Goal: Task Accomplishment & Management: Manage account settings

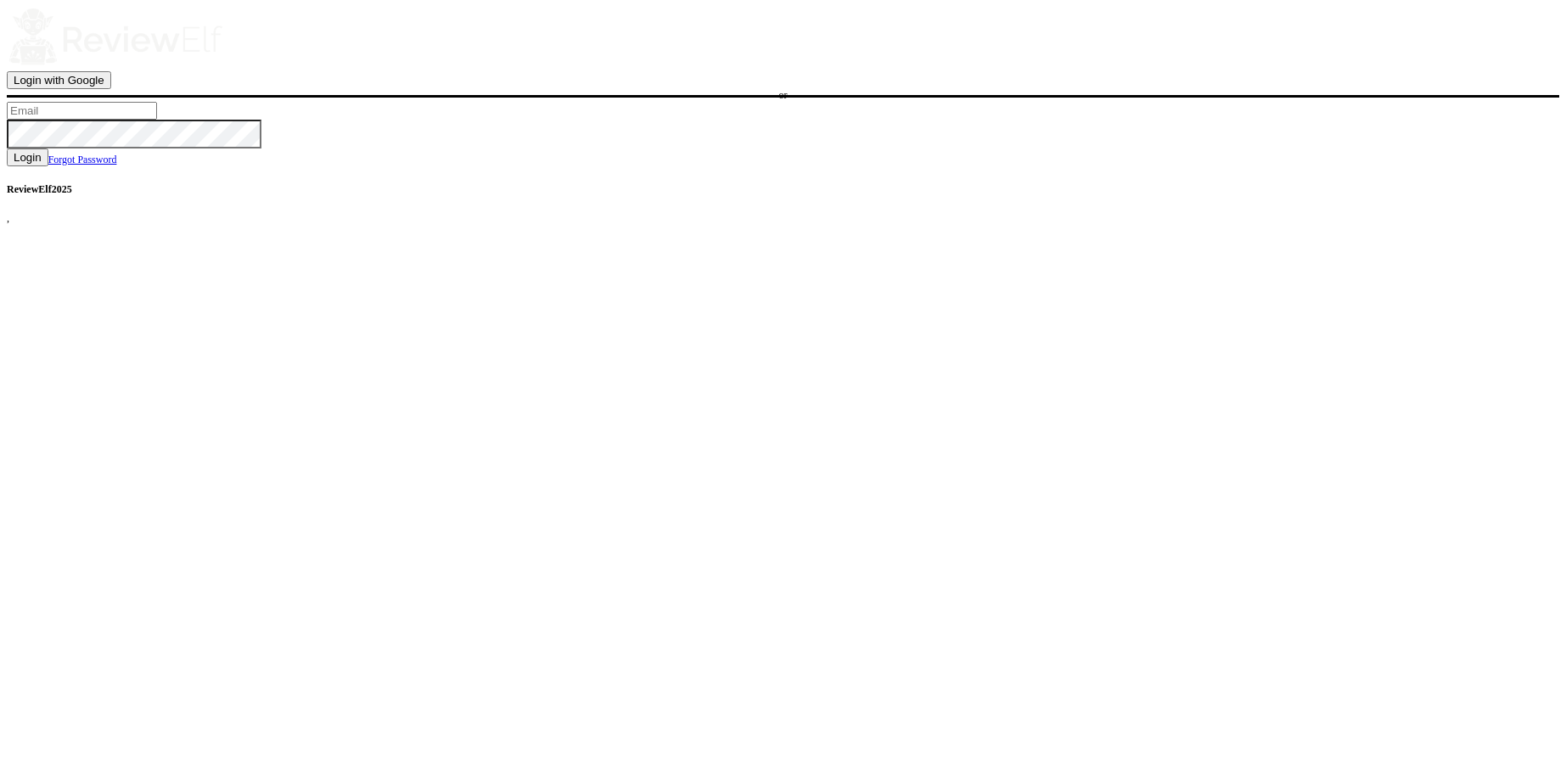
type input "[PERSON_NAME][EMAIL_ADDRESS][PERSON_NAME][DOMAIN_NAME]"
click at [41, 164] on span "Login" at bounding box center [28, 157] width 28 height 13
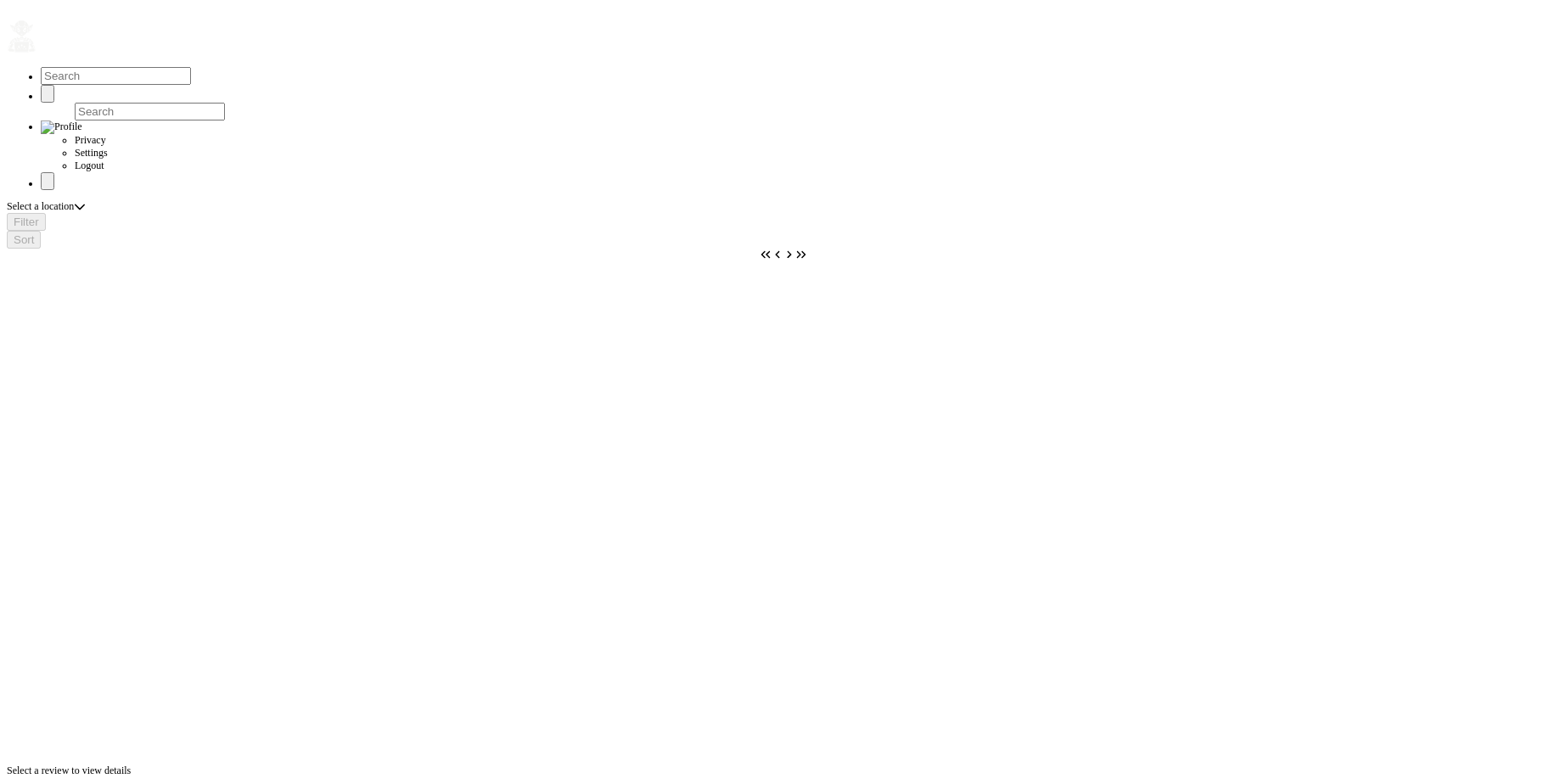
click at [36, 54] on button "button" at bounding box center [36, 54] width 0 height 0
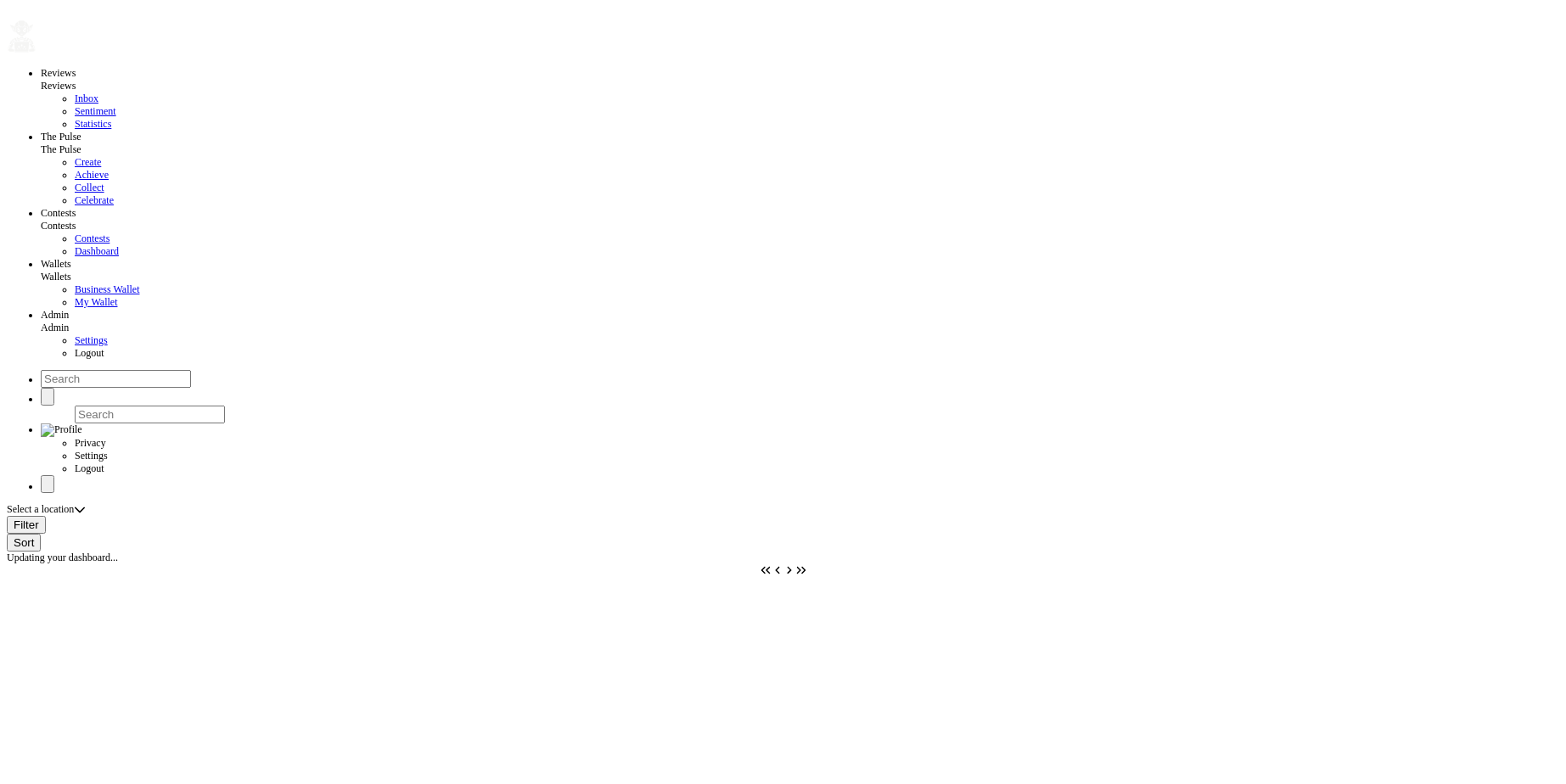
click at [74, 244] on span "Contests" at bounding box center [92, 238] width 35 height 12
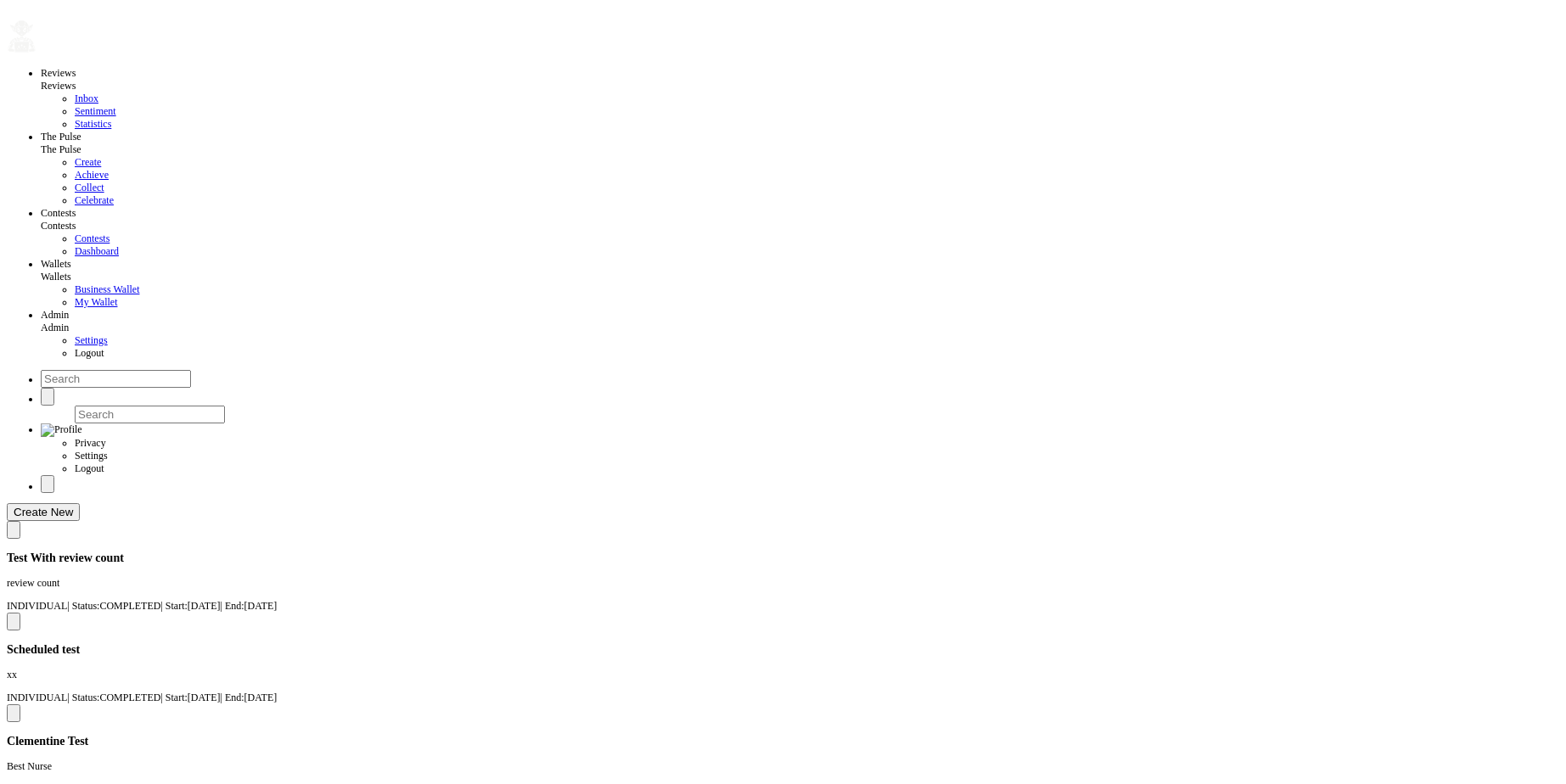
click at [21, 705] on button at bounding box center [14, 713] width 14 height 18
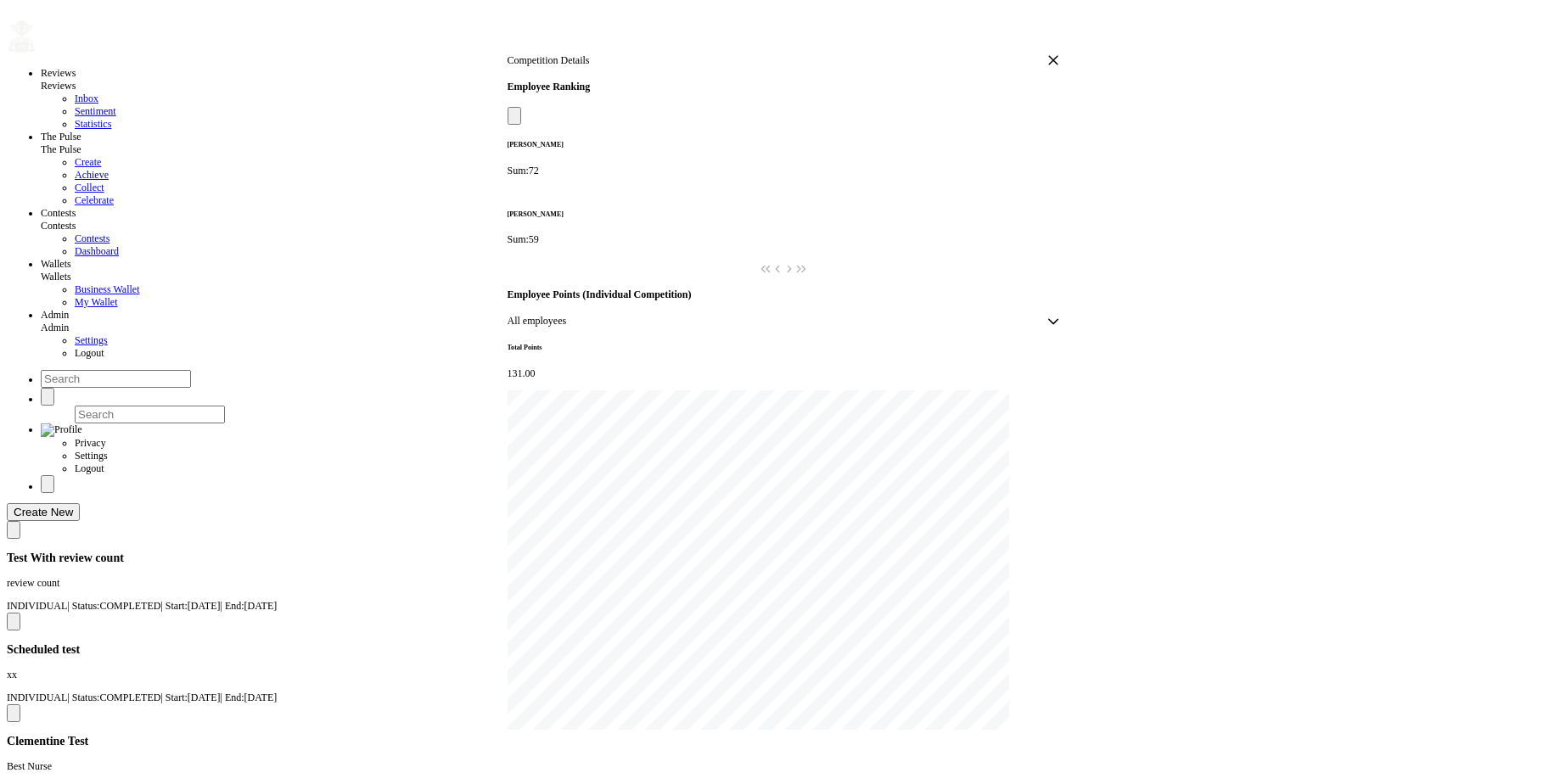
click at [1047, 66] on icon "button" at bounding box center [1053, 60] width 12 height 12
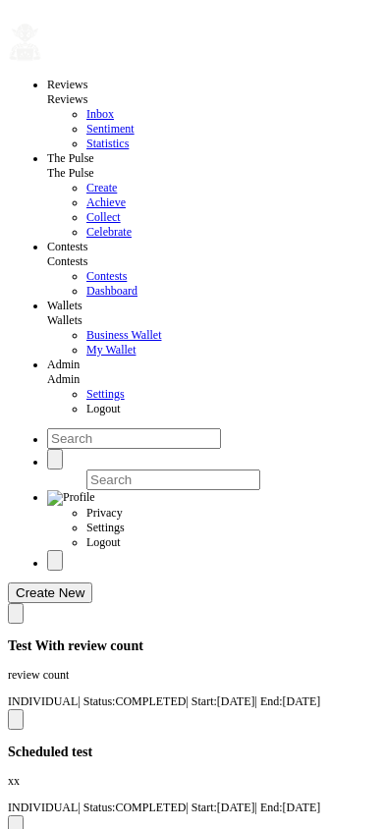
click at [16, 720] on span at bounding box center [16, 720] width 0 height 0
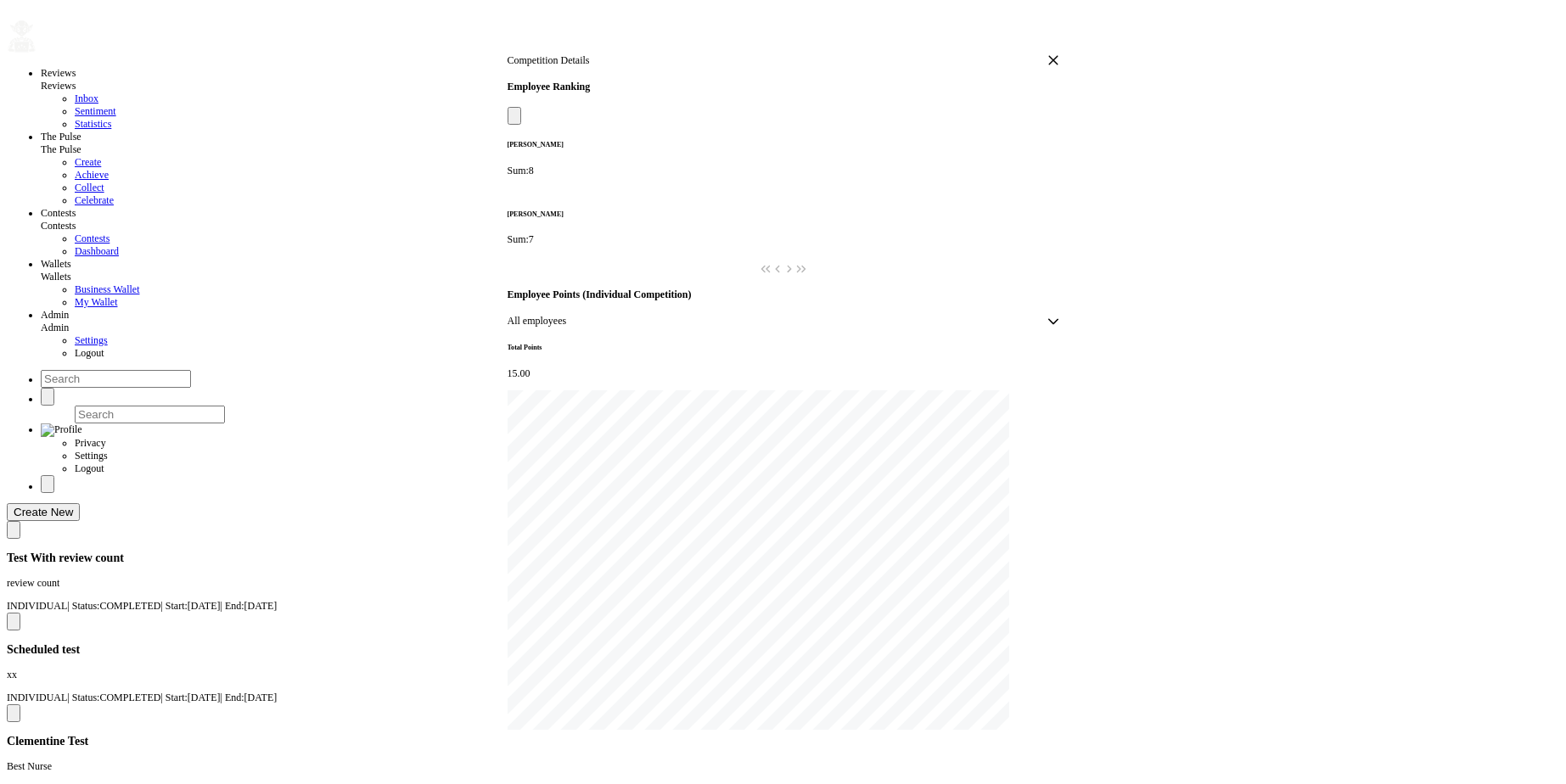
click at [1048, 64] on icon "button" at bounding box center [1052, 60] width 10 height 9
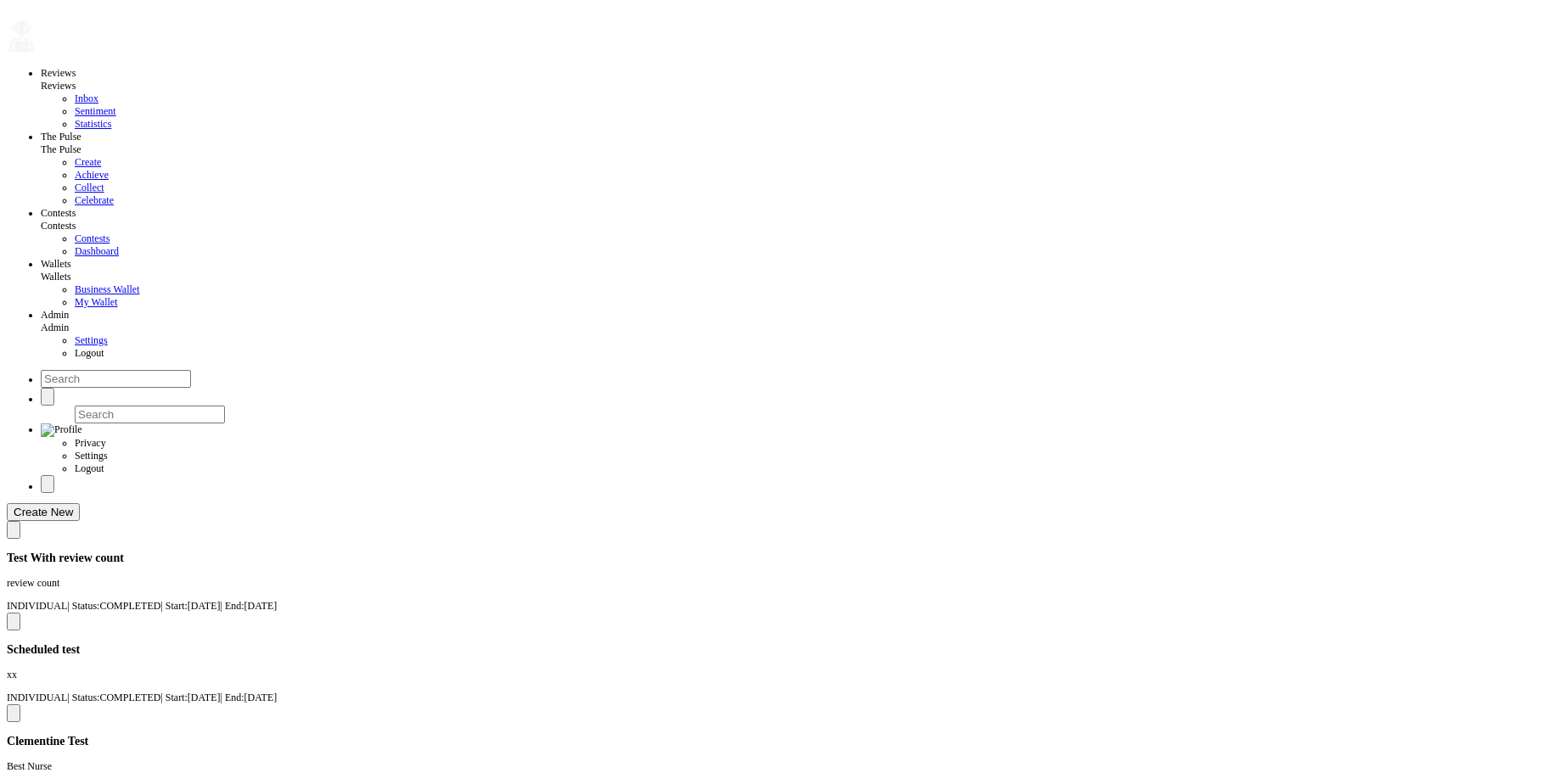
click at [74, 308] on span "My Wallet" at bounding box center [95, 302] width 42 height 12
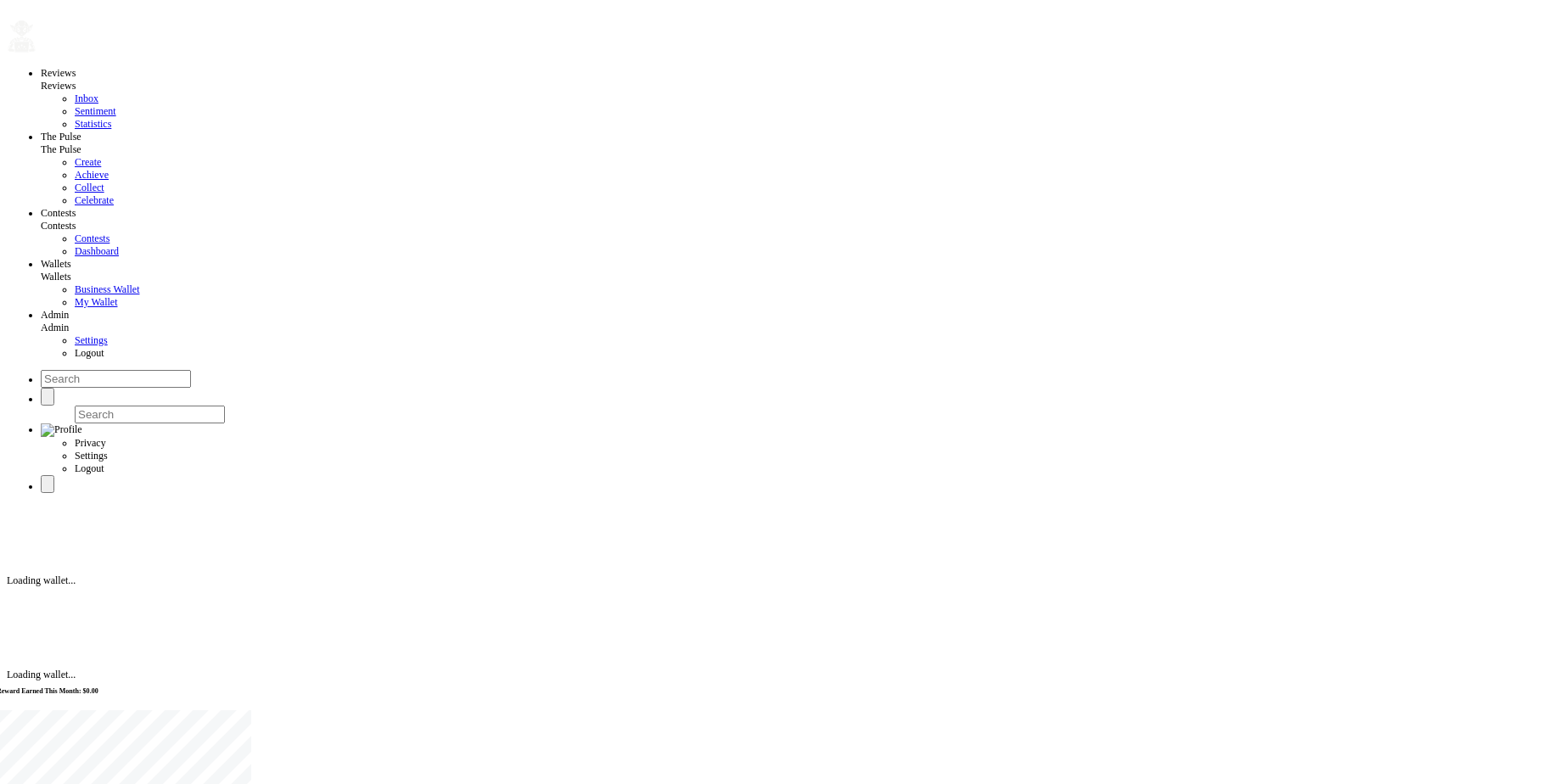
click at [74, 295] on span "Business Wallet" at bounding box center [106, 289] width 65 height 12
click at [87, 503] on span "[PERSON_NAME]" at bounding box center [47, 509] width 80 height 13
click at [231, 94] on span "The [PERSON_NAME][GEOGRAPHIC_DATA]" at bounding box center [284, 88] width 203 height 12
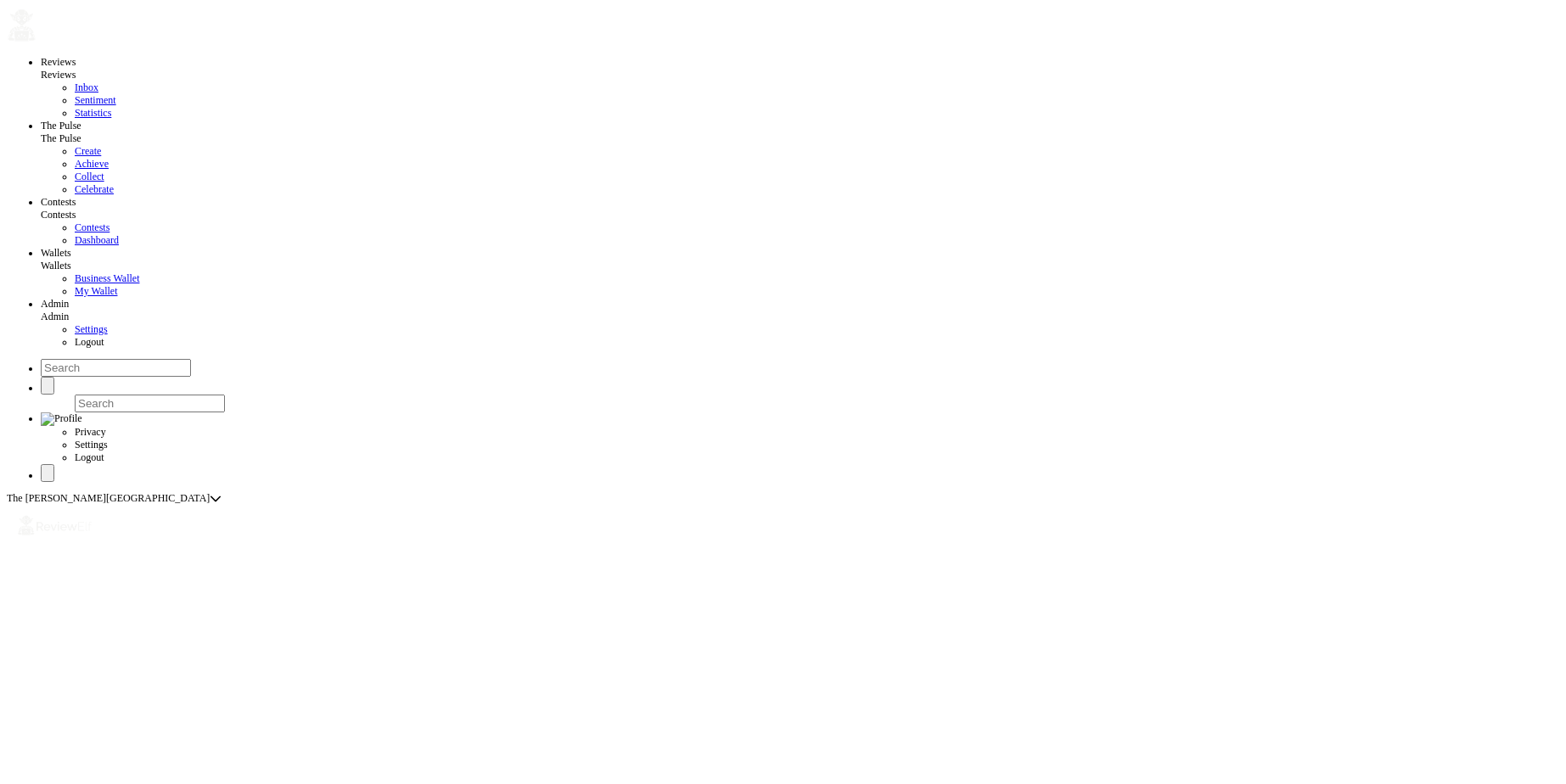
scroll to position [12, 0]
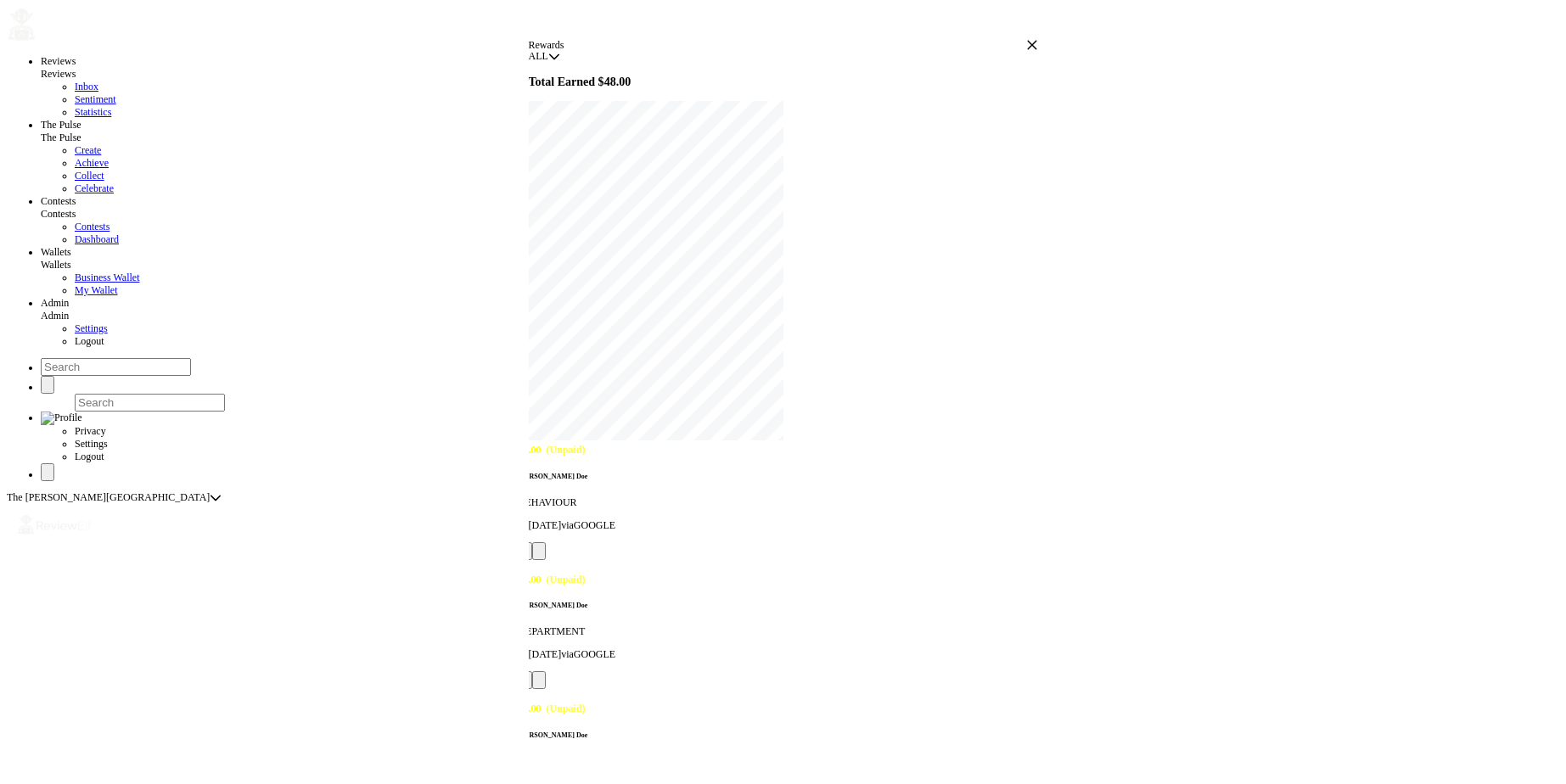
scroll to position [0, 0]
click at [1026, 51] on icon "button" at bounding box center [1032, 45] width 12 height 12
